Goal: Task Accomplishment & Management: Use online tool/utility

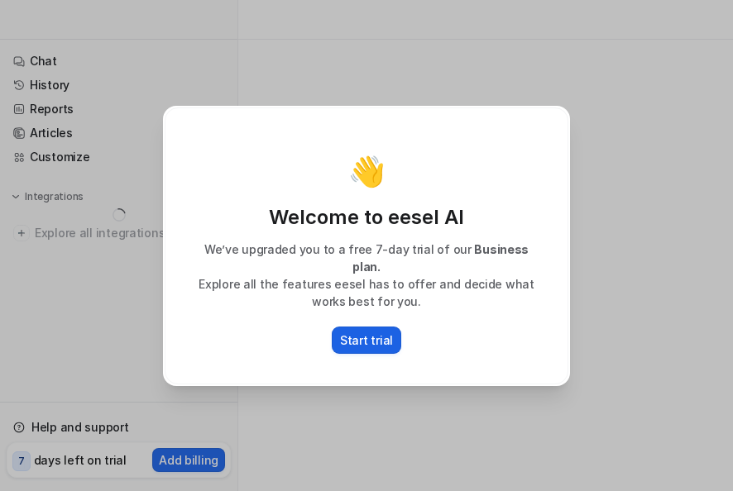
click at [373, 332] on p "Start trial" at bounding box center [366, 340] width 53 height 17
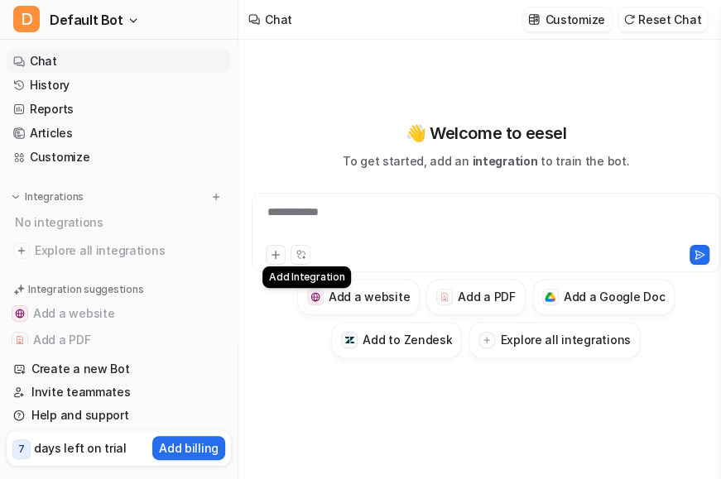
click at [276, 260] on icon at bounding box center [276, 255] width 12 height 12
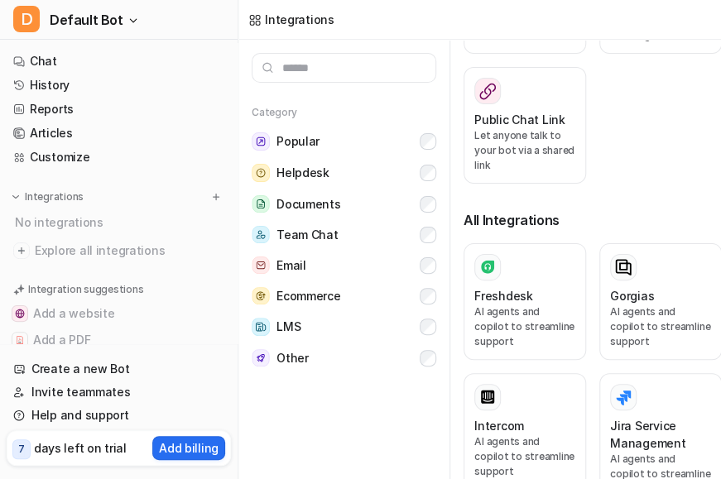
scroll to position [424, 0]
click at [436, 200] on div "Category Popular Helpdesk Documents Team Chat Email Ecommerce LMS Other" at bounding box center [343, 228] width 211 height 290
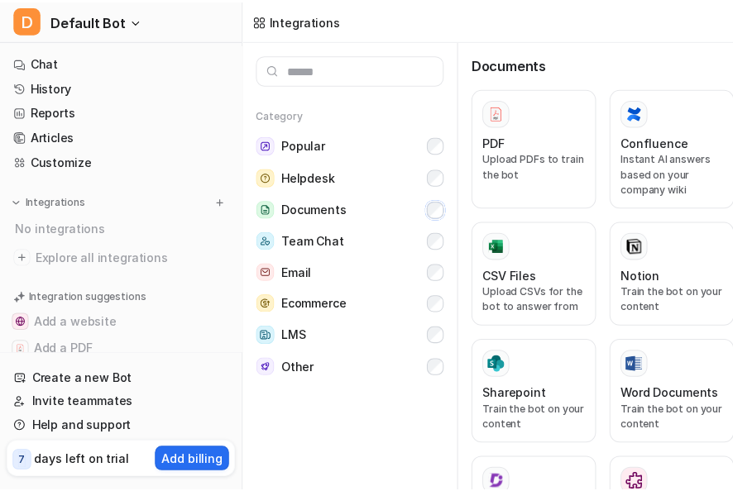
scroll to position [0, 0]
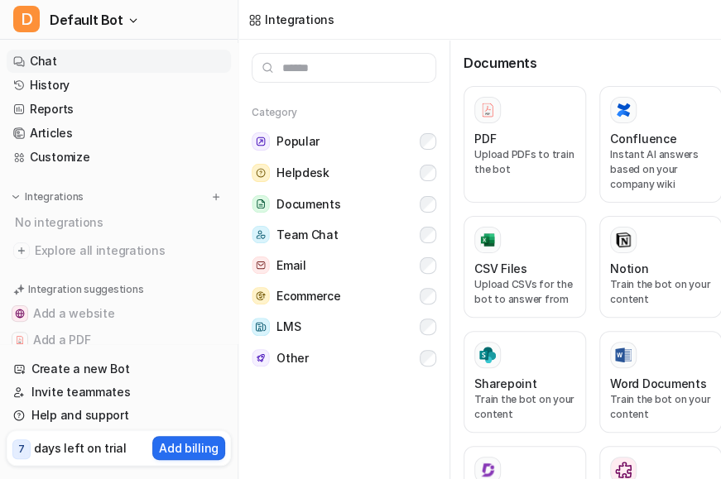
click at [74, 63] on link "Chat" at bounding box center [119, 61] width 224 height 23
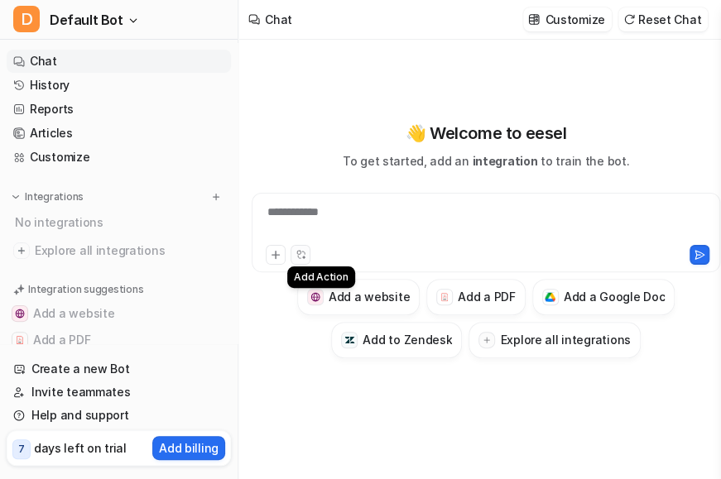
click at [304, 256] on icon at bounding box center [300, 254] width 11 height 11
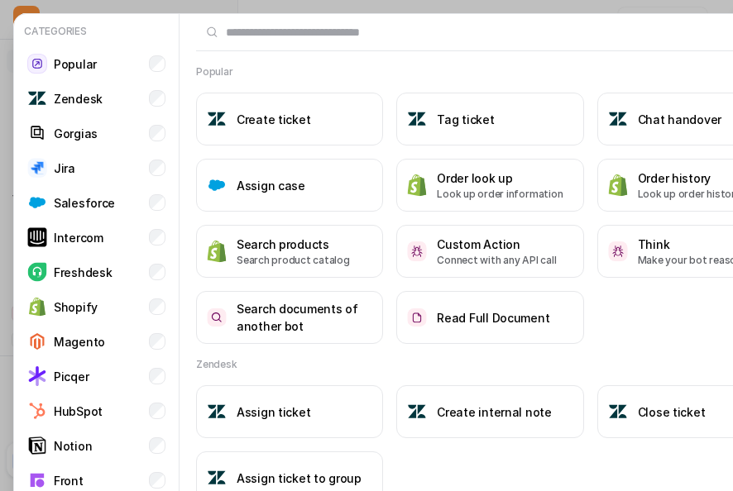
type textarea "**********"
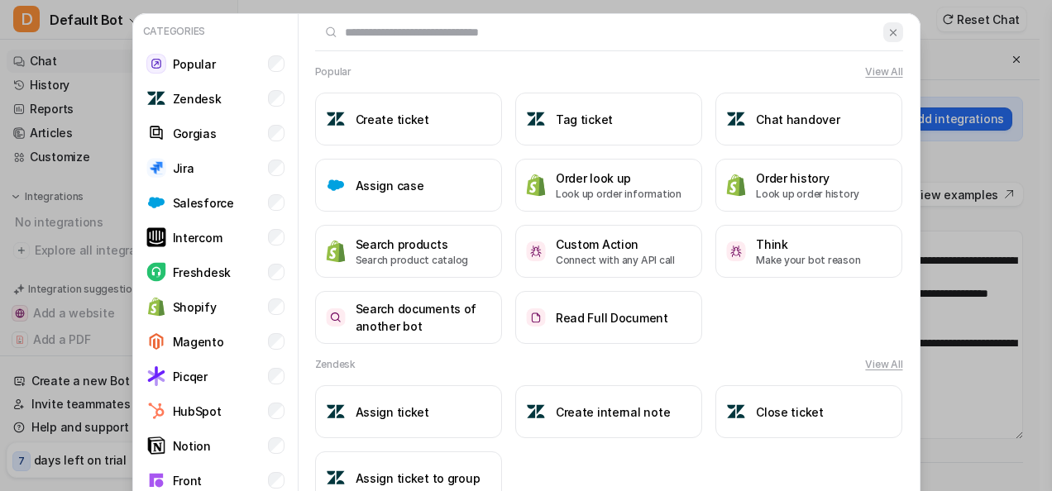
click at [732, 39] on button at bounding box center [893, 32] width 19 height 20
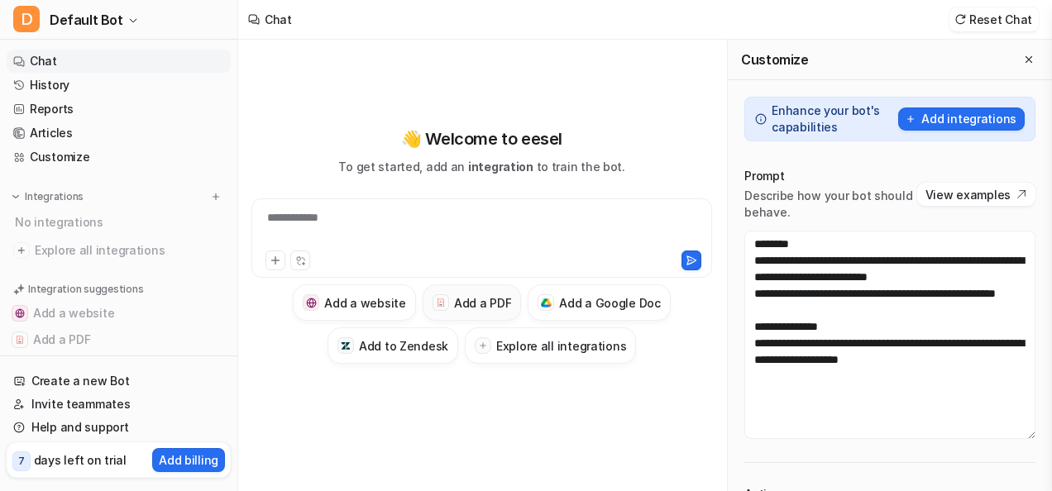
click at [471, 305] on h3 "Add a PDF" at bounding box center [482, 303] width 57 height 17
click at [478, 295] on h3 "Add a PDF" at bounding box center [482, 303] width 57 height 17
click at [276, 261] on icon at bounding box center [275, 260] width 7 height 7
click at [331, 236] on div at bounding box center [482, 228] width 453 height 38
click at [266, 261] on button at bounding box center [276, 261] width 20 height 20
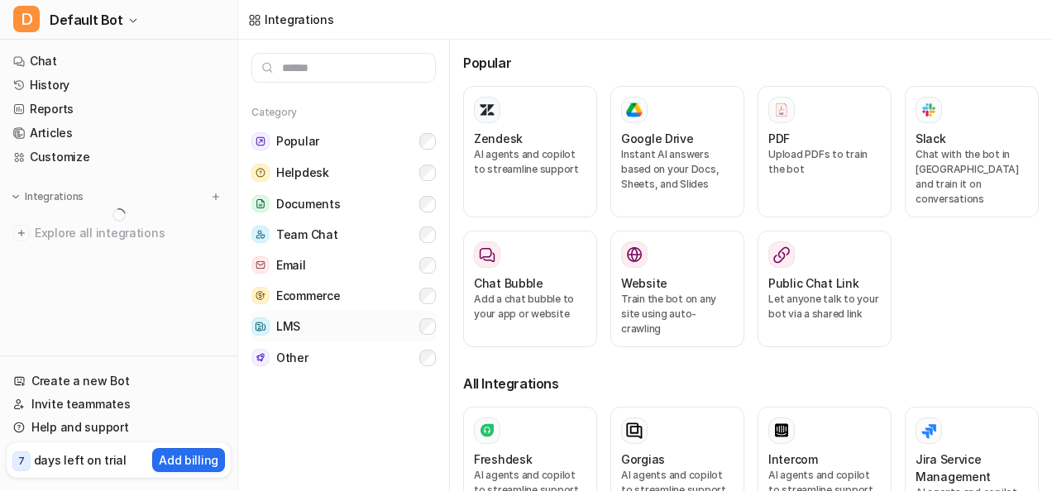
click at [374, 323] on button "LMS" at bounding box center [344, 326] width 185 height 31
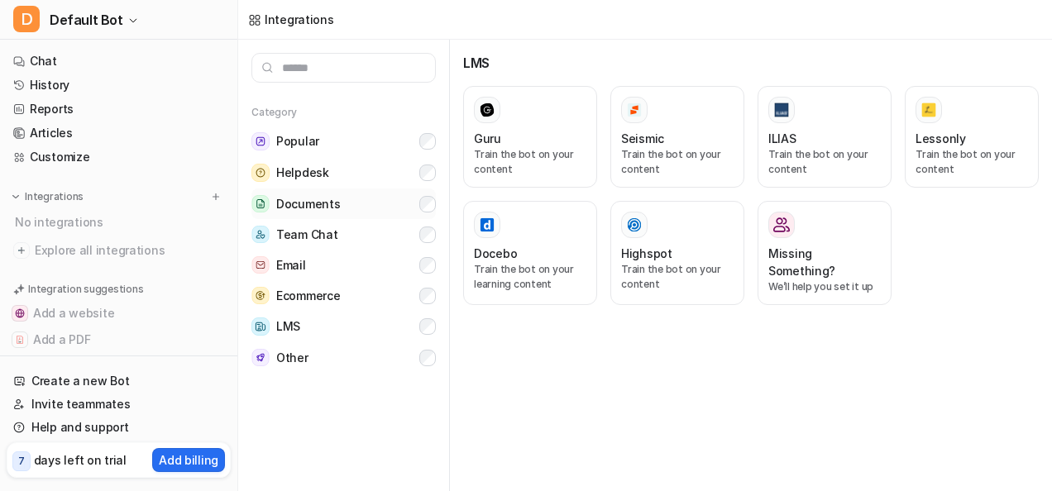
click at [406, 194] on button "Documents" at bounding box center [344, 204] width 185 height 31
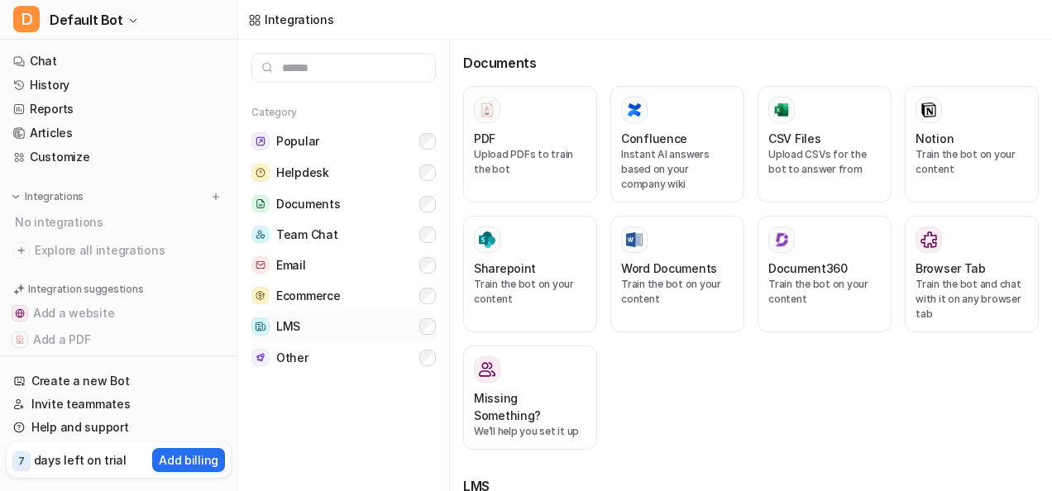
click at [415, 331] on button "LMS" at bounding box center [344, 326] width 185 height 31
click at [801, 139] on h3 "CSV Files" at bounding box center [795, 138] width 52 height 17
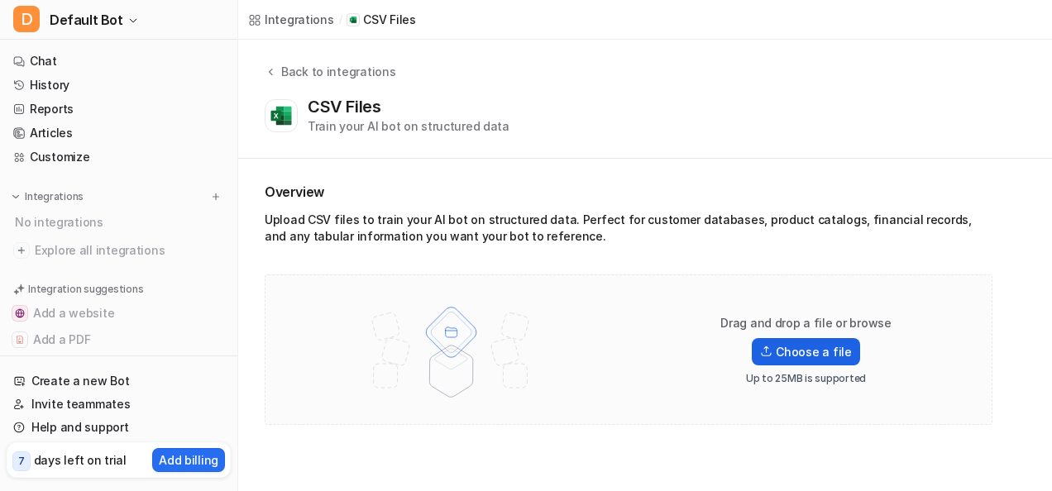
click at [767, 344] on label "Choose a file" at bounding box center [806, 351] width 108 height 27
click at [0, 0] on input "Choose a file" at bounding box center [0, 0] width 0 height 0
click at [834, 344] on label "Choose a file" at bounding box center [806, 351] width 108 height 27
click at [0, 0] on input "Choose a file" at bounding box center [0, 0] width 0 height 0
click at [788, 348] on label "Choose a file" at bounding box center [806, 351] width 108 height 27
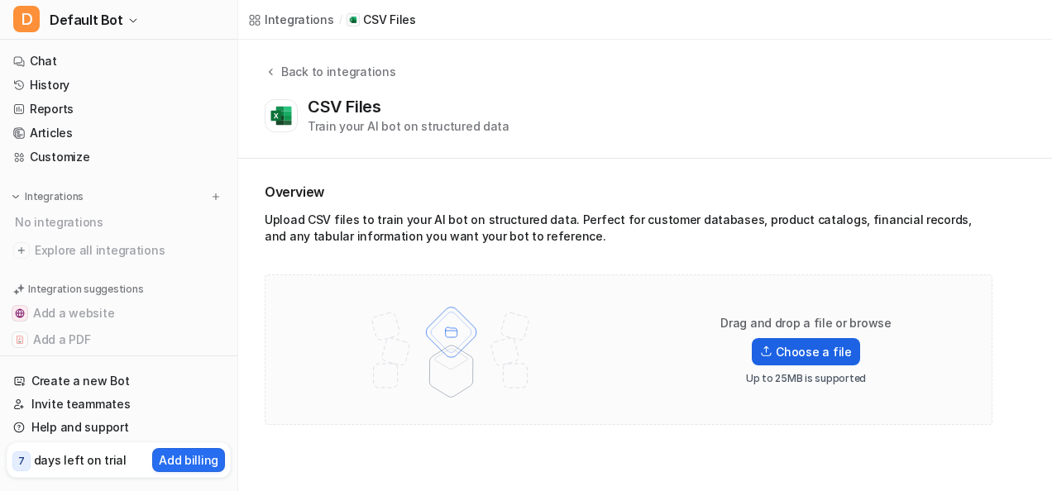
click at [0, 0] on input "Choose a file" at bounding box center [0, 0] width 0 height 0
